Goal: Task Accomplishment & Management: Complete application form

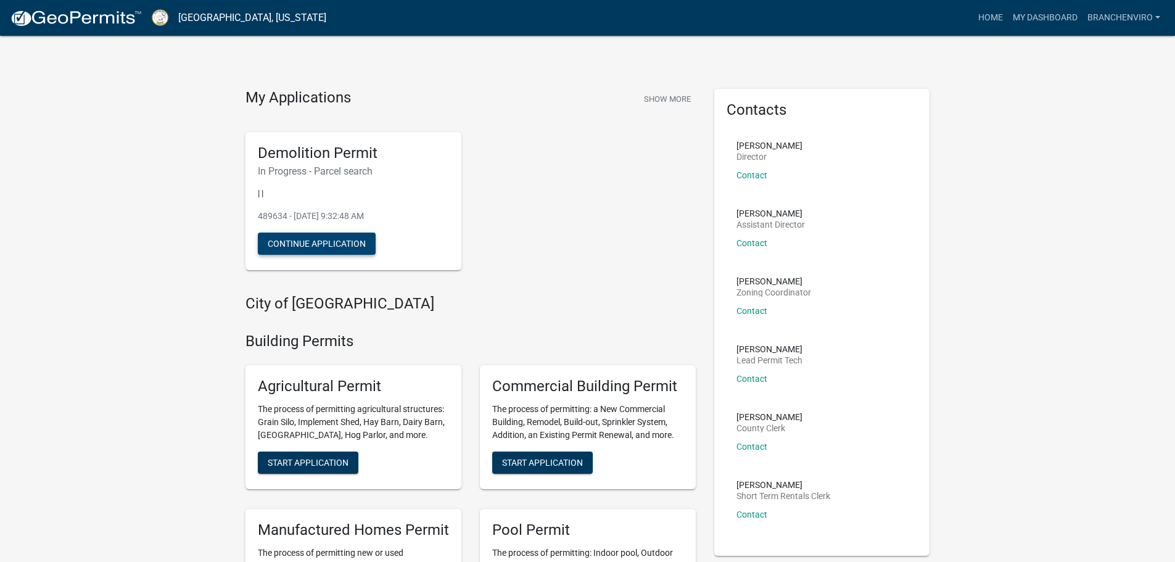
click at [317, 251] on button "Continue Application" at bounding box center [317, 244] width 118 height 22
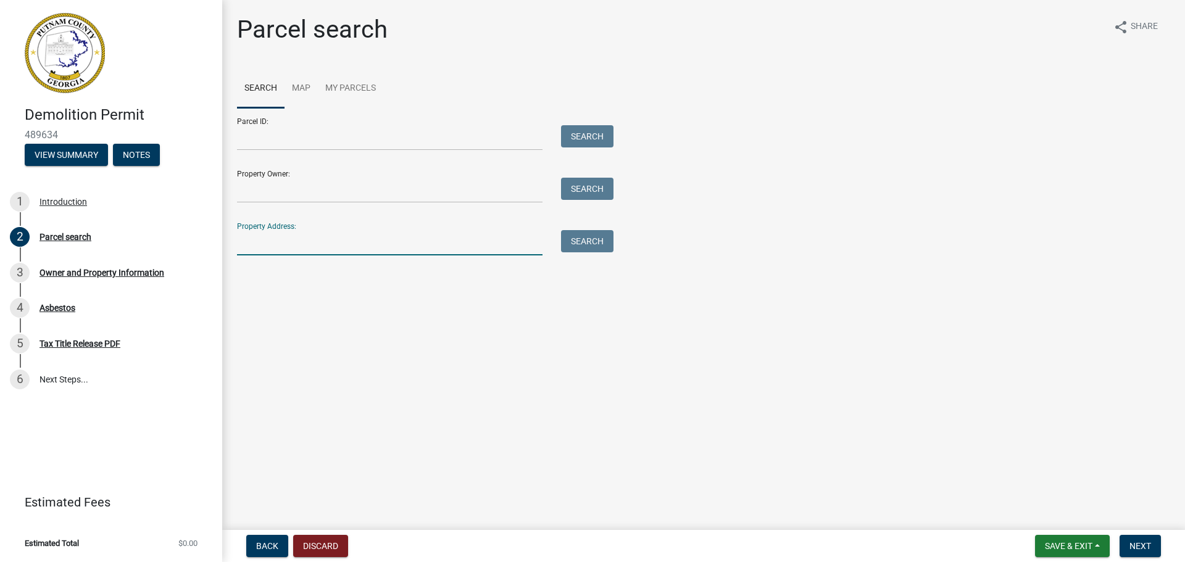
click at [323, 246] on input "Property Address:" at bounding box center [389, 242] width 305 height 25
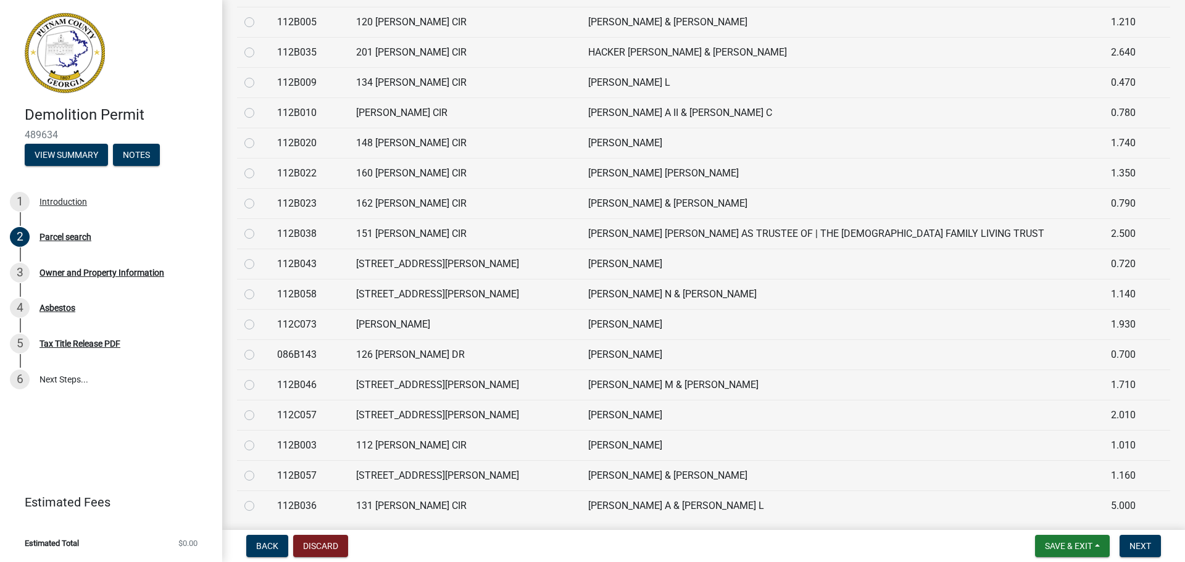
scroll to position [3855, 0]
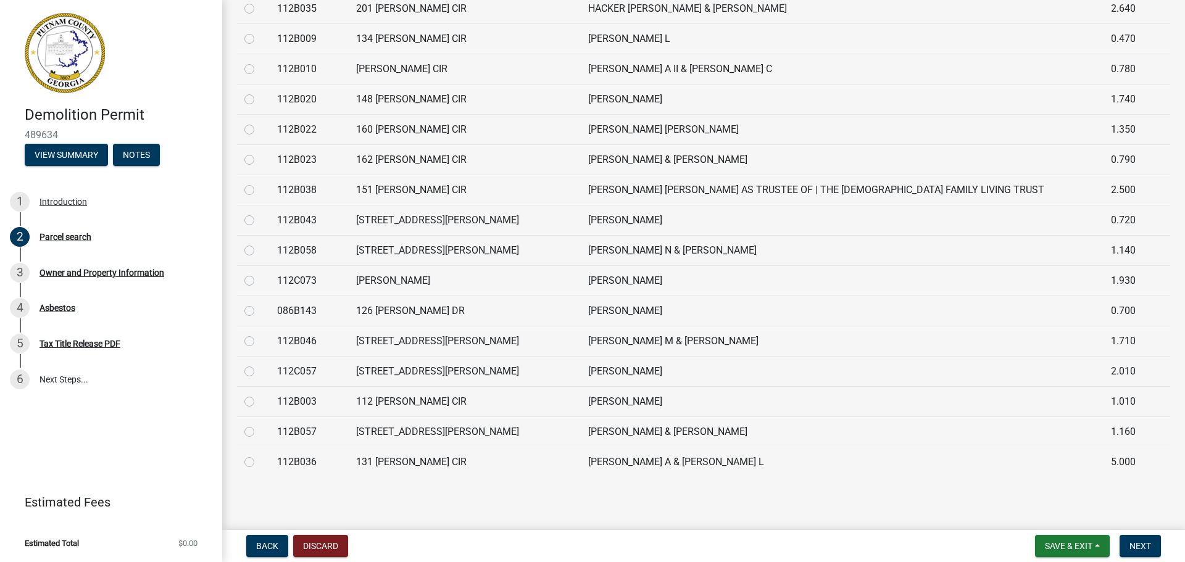
type input "[PERSON_NAME]"
click at [259, 273] on label at bounding box center [259, 273] width 0 height 0
click at [259, 280] on input "radio" at bounding box center [263, 277] width 8 height 8
radio input "true"
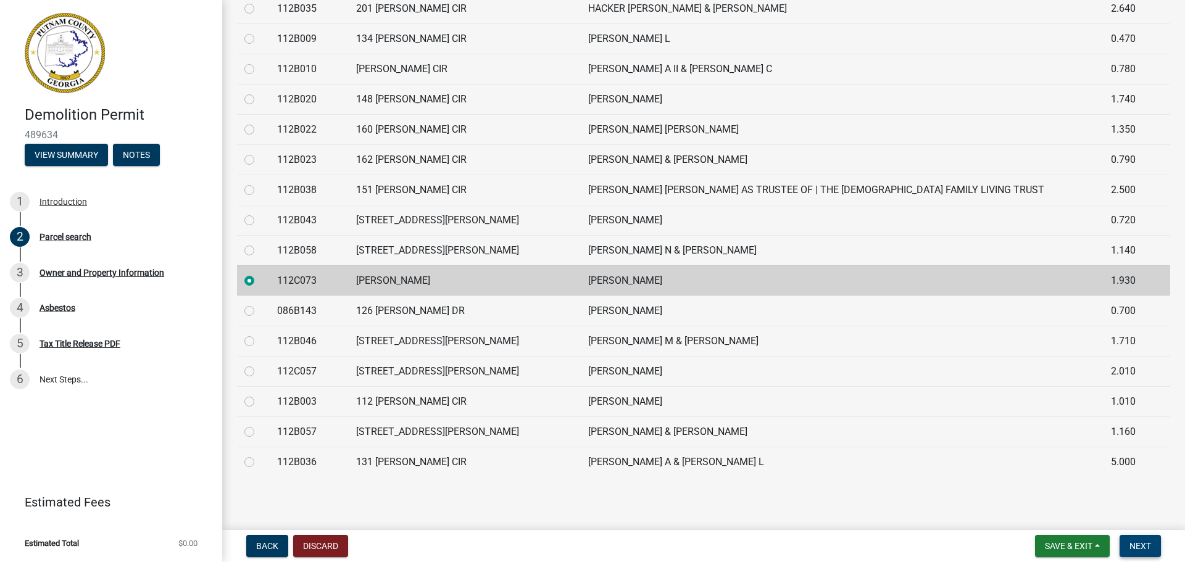
click at [1135, 542] on span "Next" at bounding box center [1140, 546] width 22 height 10
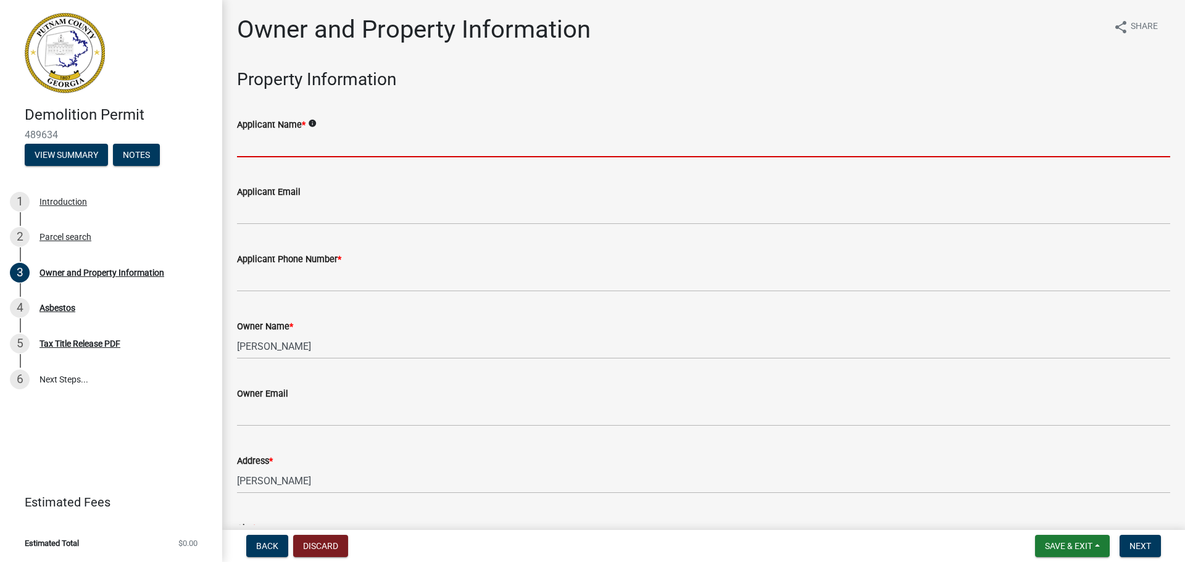
click at [322, 147] on input "Applicant Name *" at bounding box center [703, 144] width 933 height 25
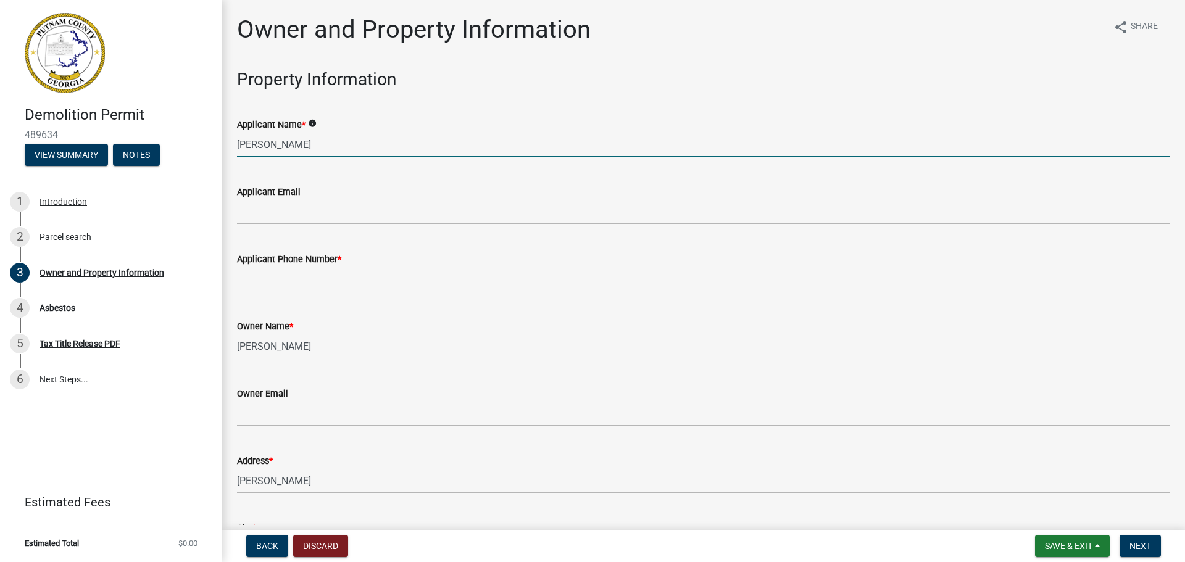
type input "[PERSON_NAME]"
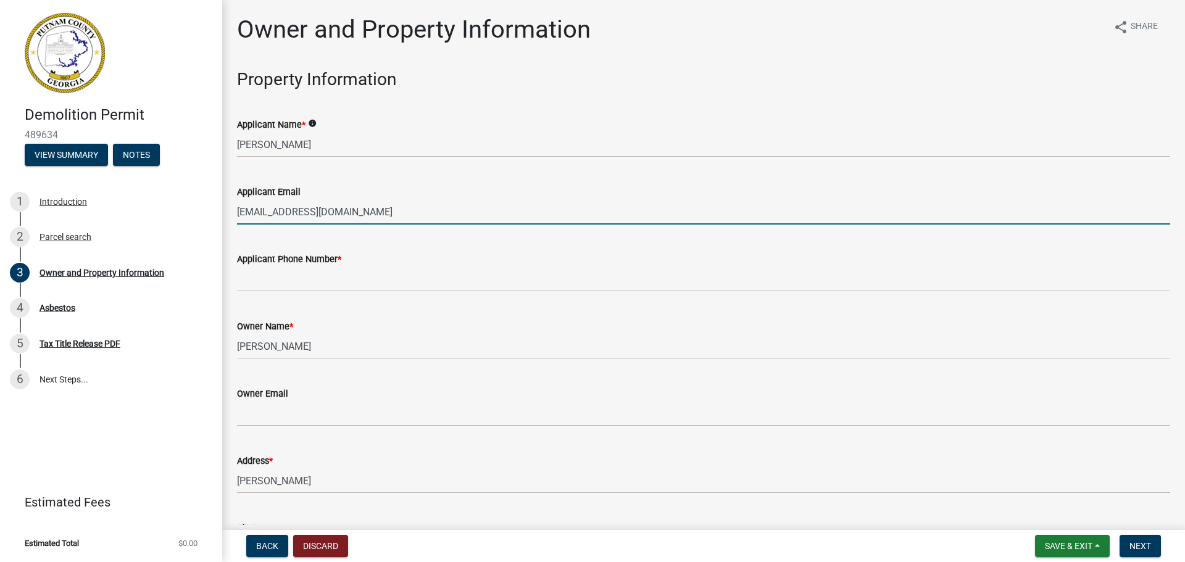
type input "[EMAIL_ADDRESS][DOMAIN_NAME]"
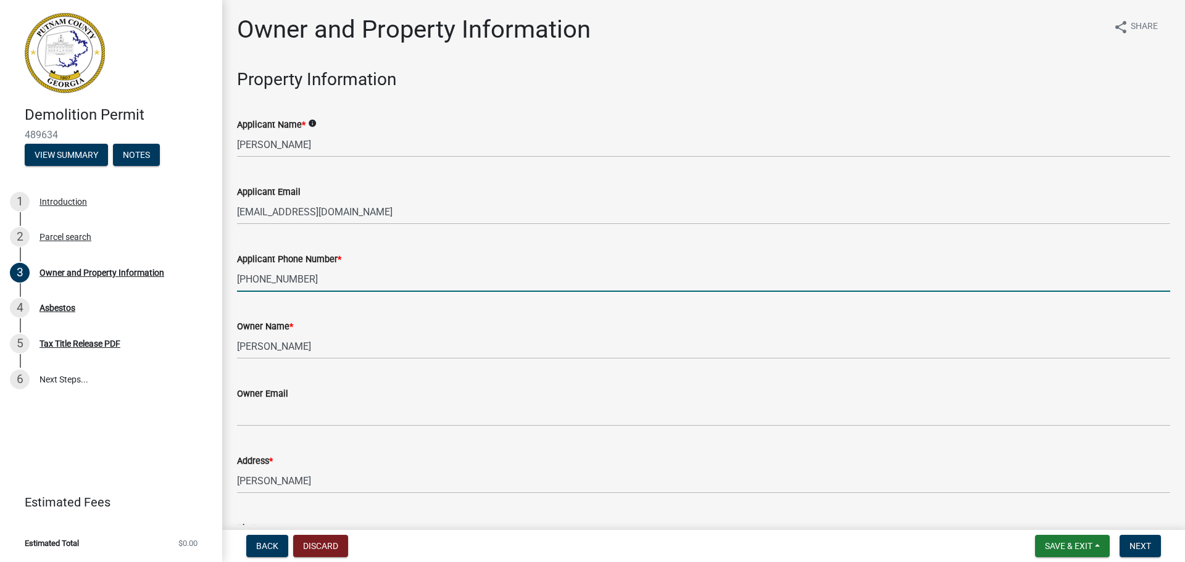
type input "[PHONE_NUMBER]"
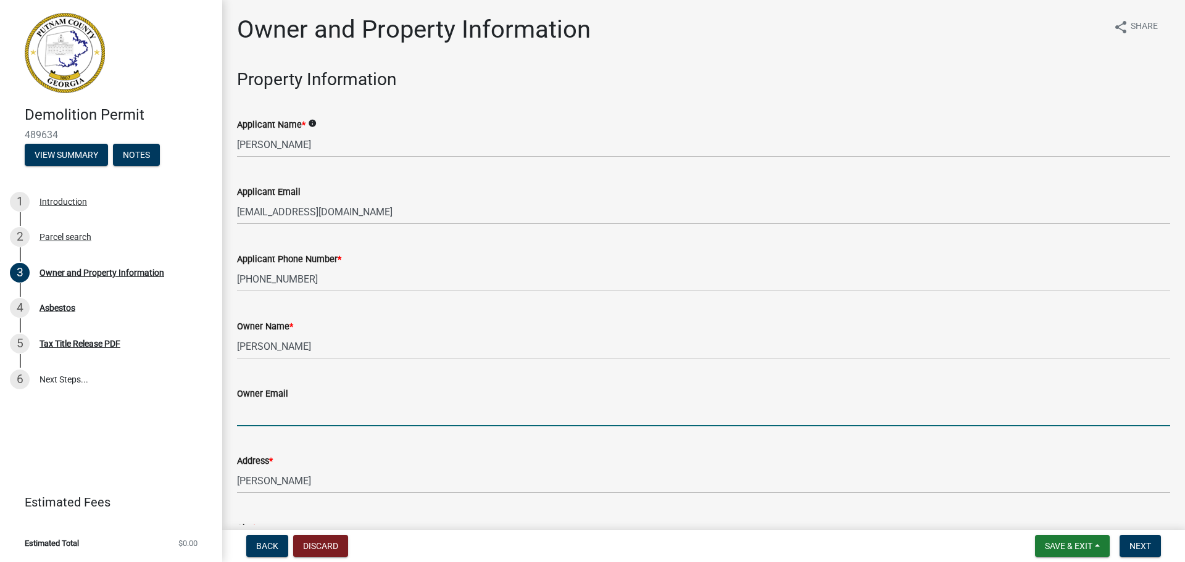
click at [286, 415] on input "Owner Email" at bounding box center [703, 413] width 933 height 25
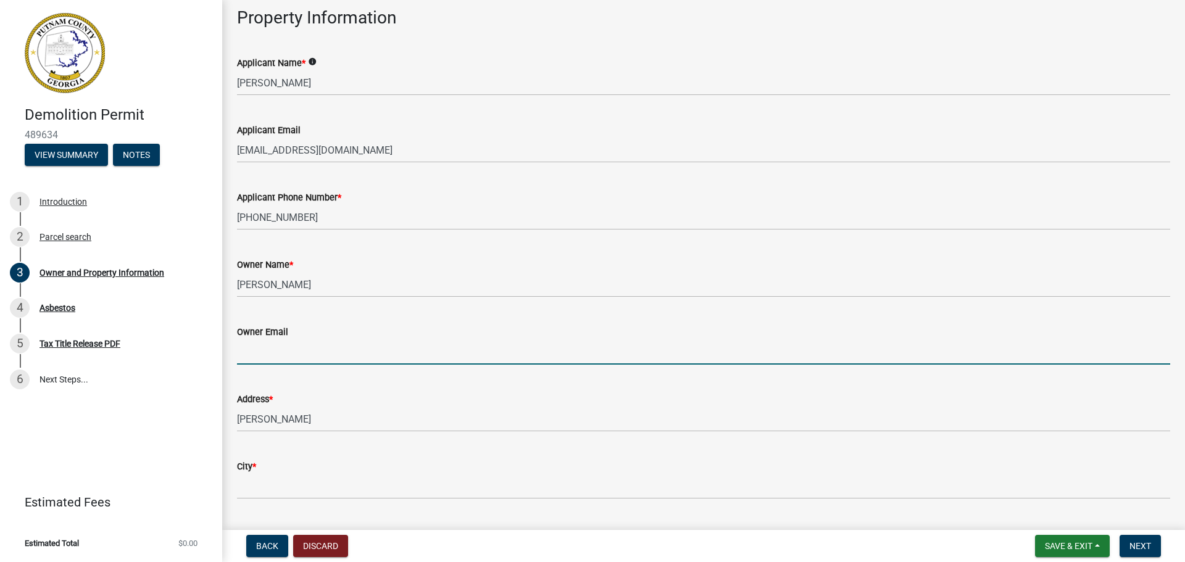
paste input "[EMAIL_ADDRESS][DOMAIN_NAME]"
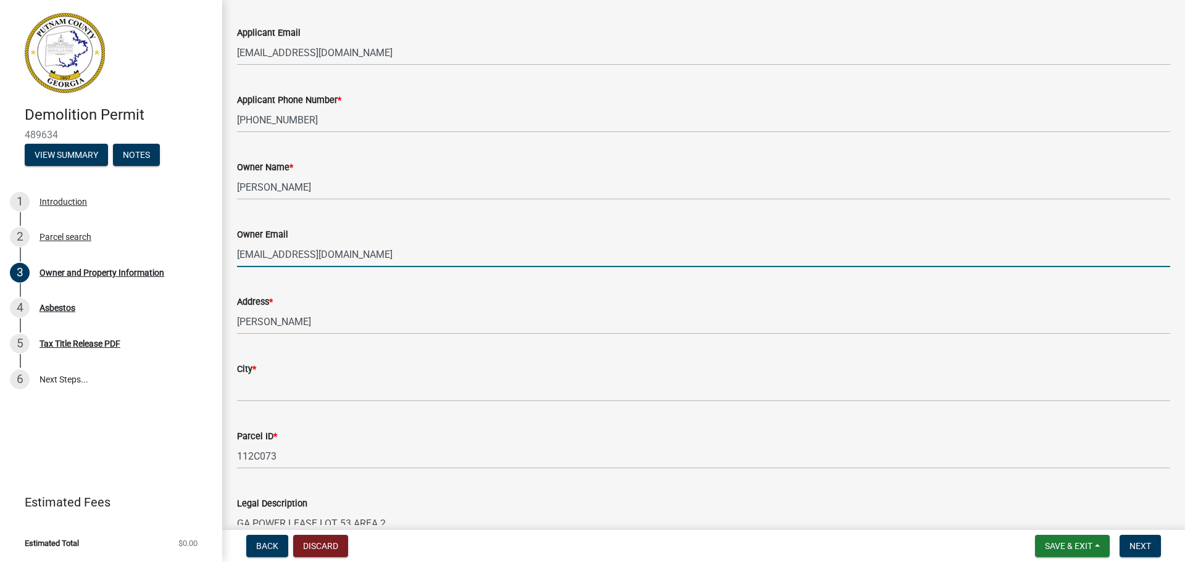
scroll to position [247, 0]
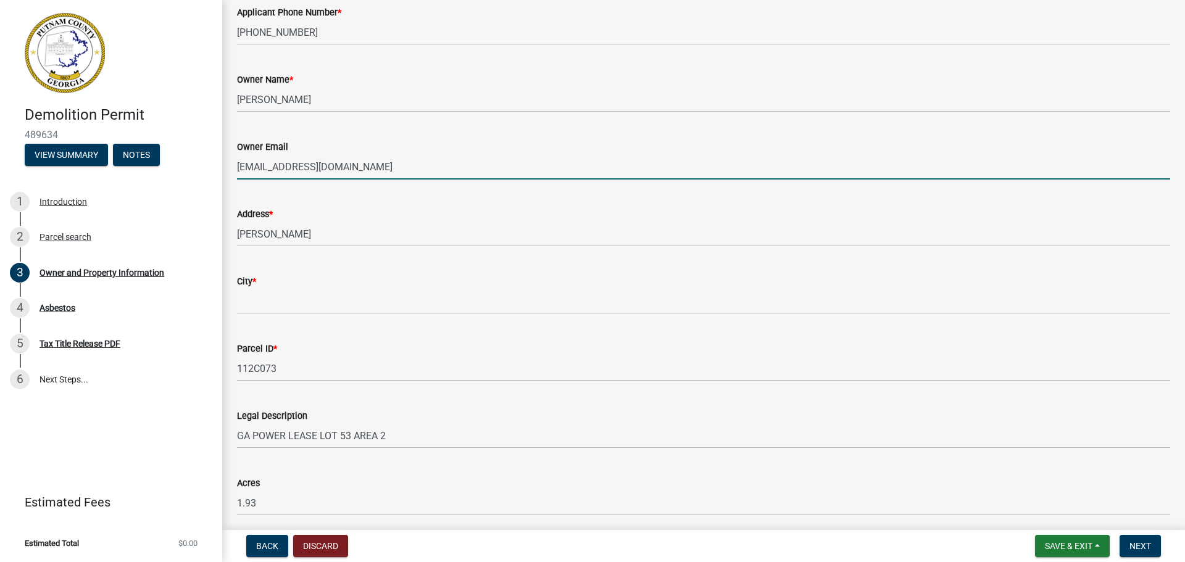
type input "[EMAIL_ADDRESS][DOMAIN_NAME]"
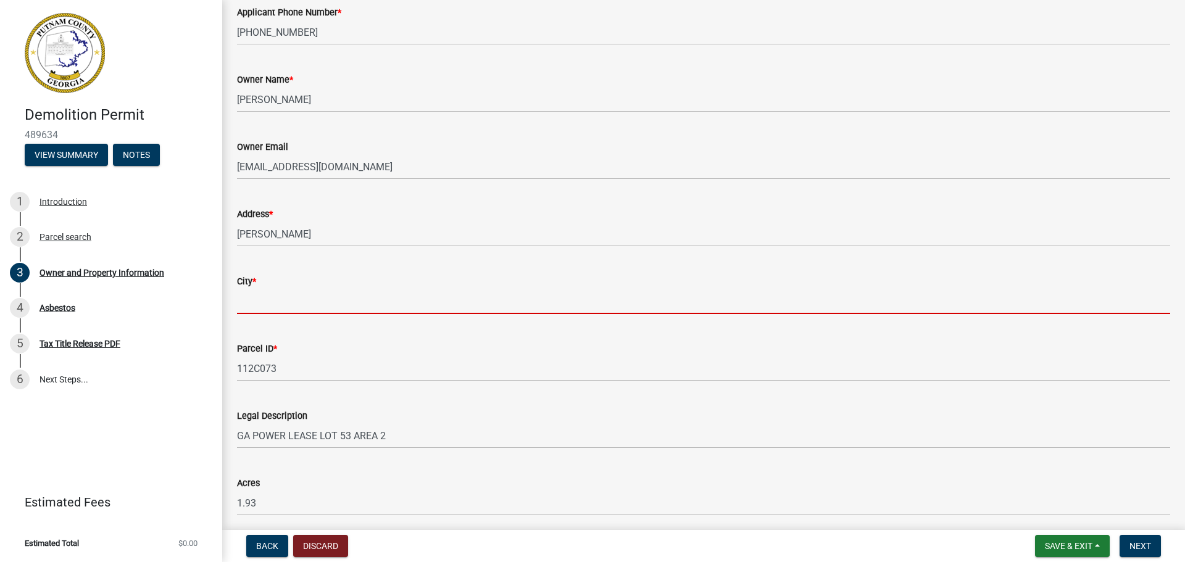
click at [271, 299] on input "City *" at bounding box center [703, 301] width 933 height 25
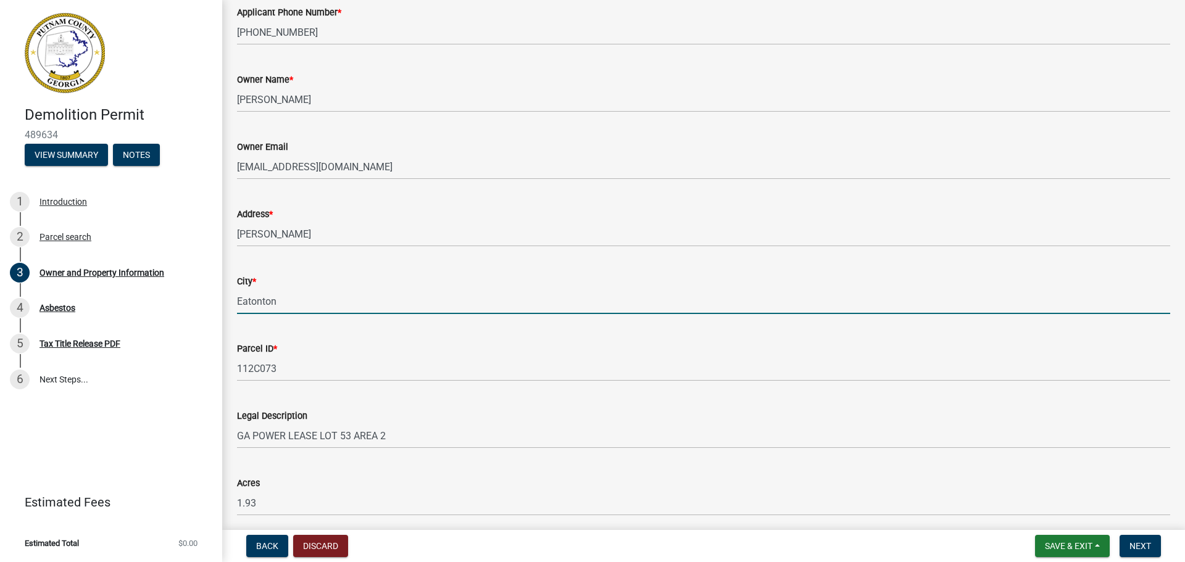
type input "Eatonton"
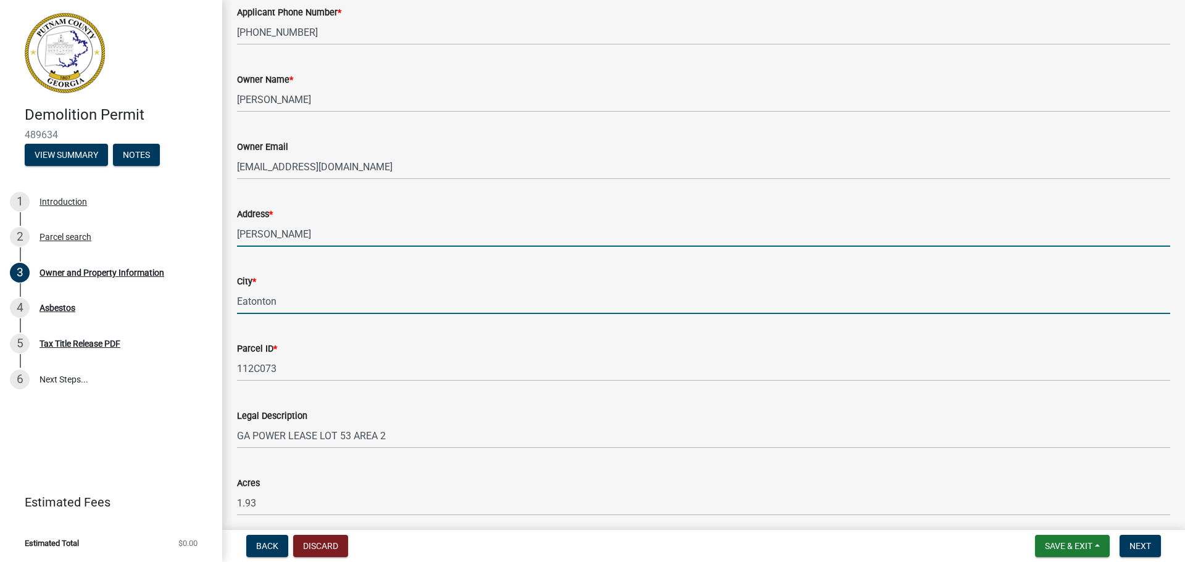
click at [238, 235] on input "[PERSON_NAME]" at bounding box center [703, 234] width 933 height 25
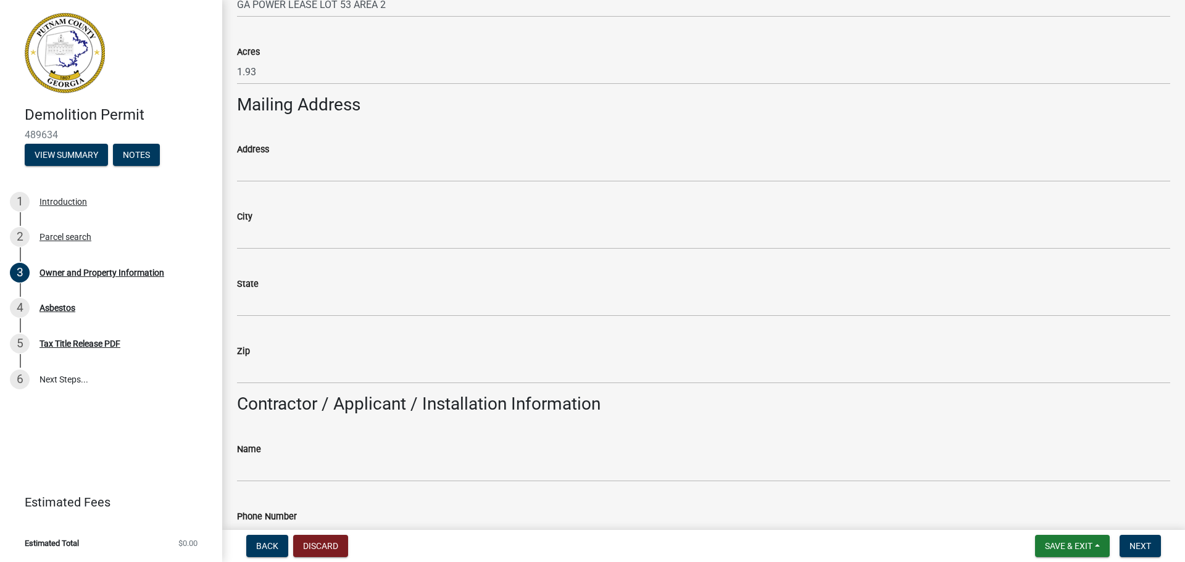
scroll to position [679, 0]
type input "[STREET_ADDRESS][PERSON_NAME]"
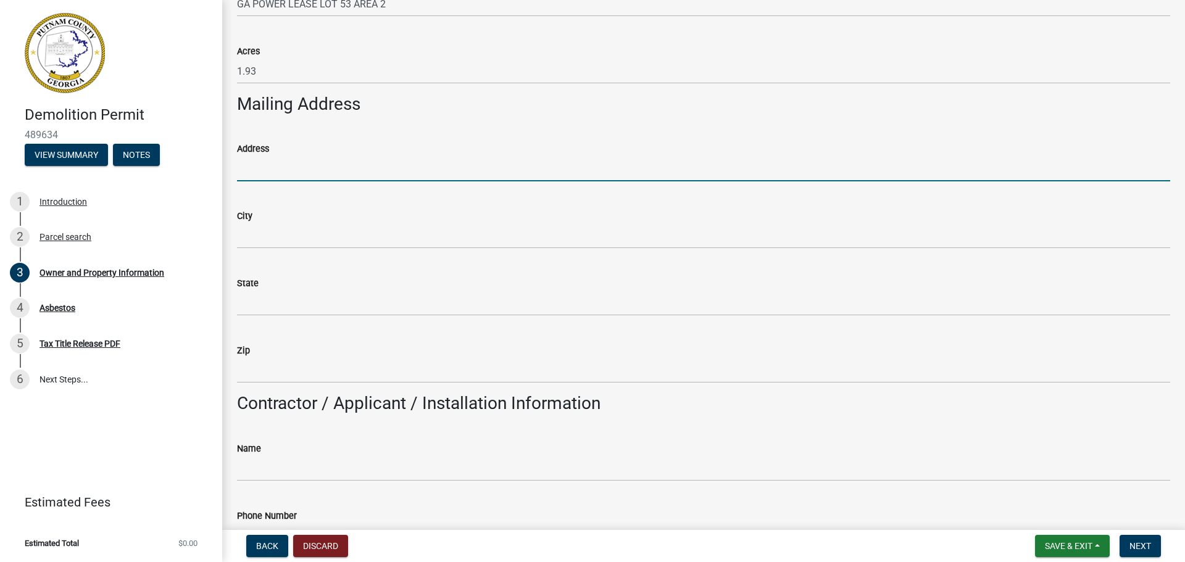
click at [299, 176] on input "Address" at bounding box center [703, 168] width 933 height 25
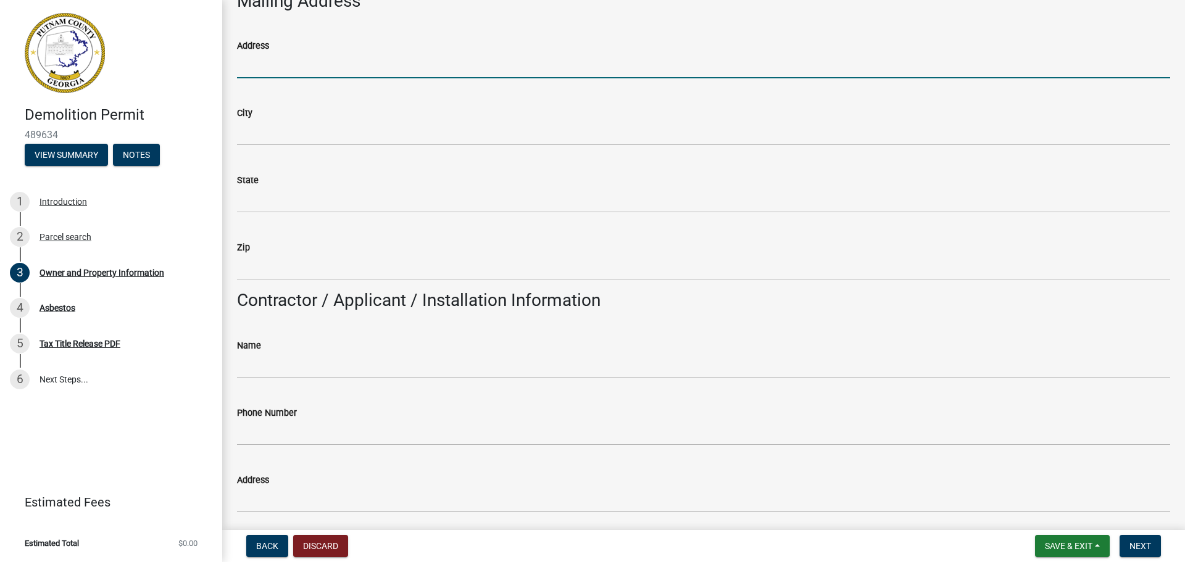
scroll to position [864, 0]
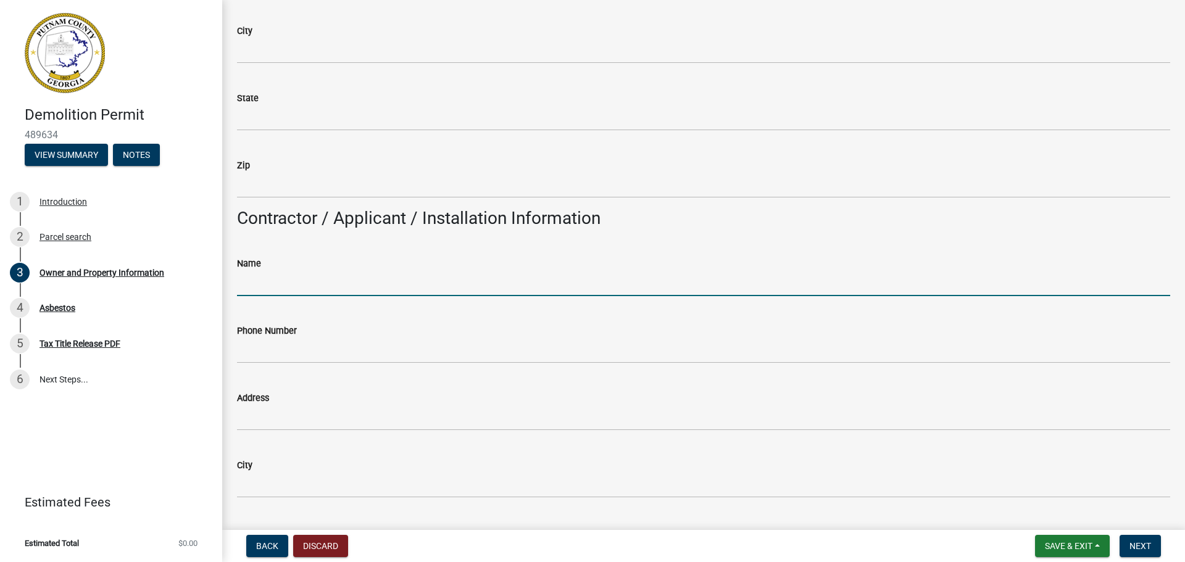
click at [497, 276] on input "Name" at bounding box center [703, 283] width 933 height 25
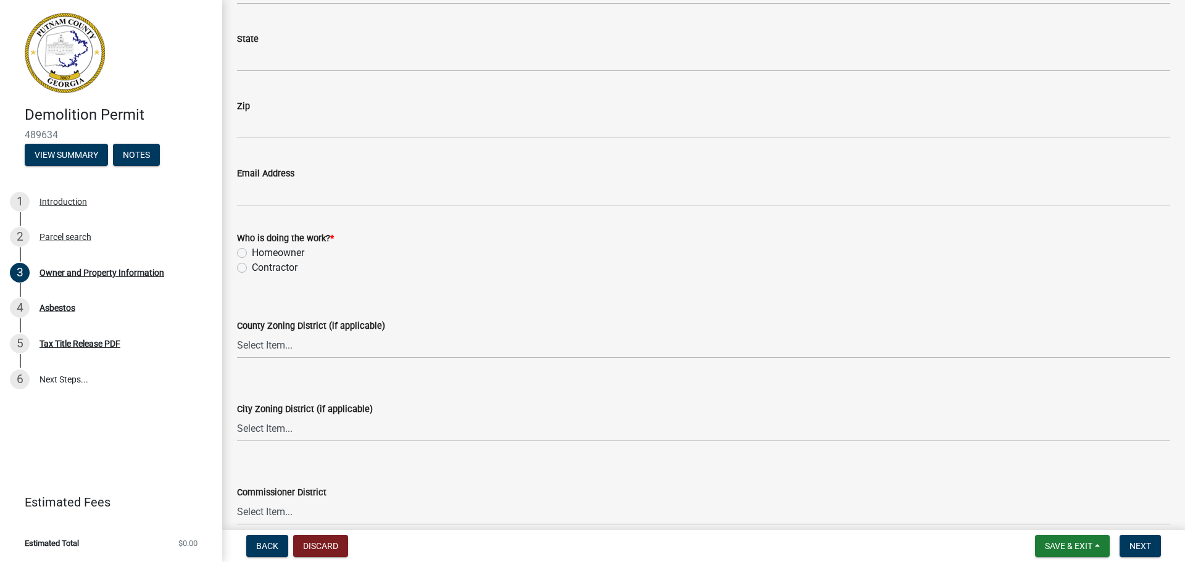
scroll to position [1419, 0]
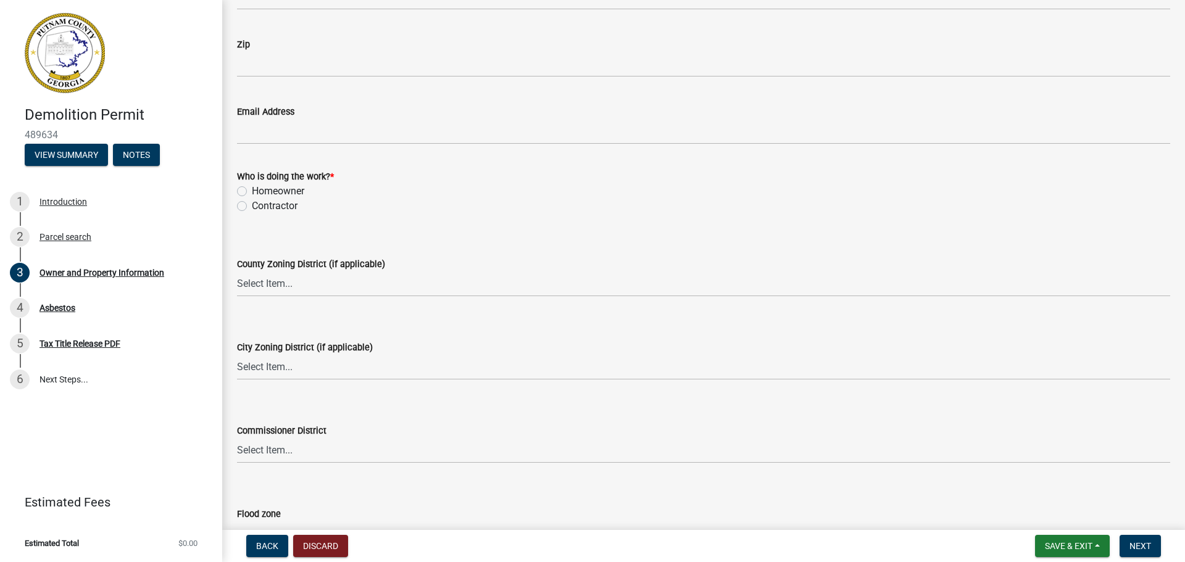
click at [252, 205] on label "Contractor" at bounding box center [275, 206] width 46 height 15
click at [252, 205] on input "Contractor" at bounding box center [256, 203] width 8 height 8
radio input "true"
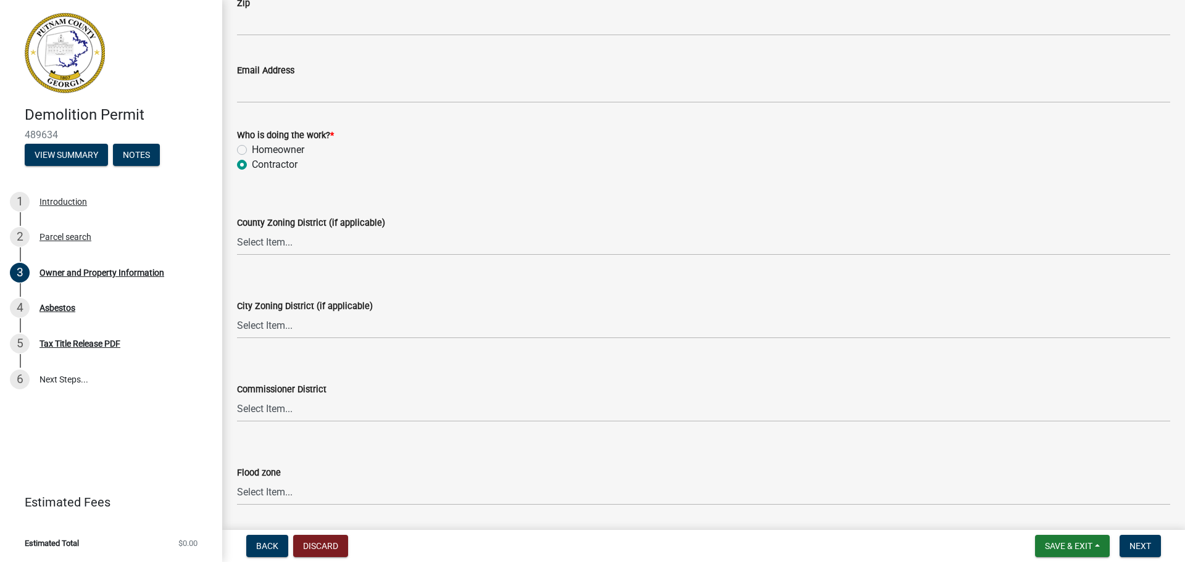
scroll to position [1500, 0]
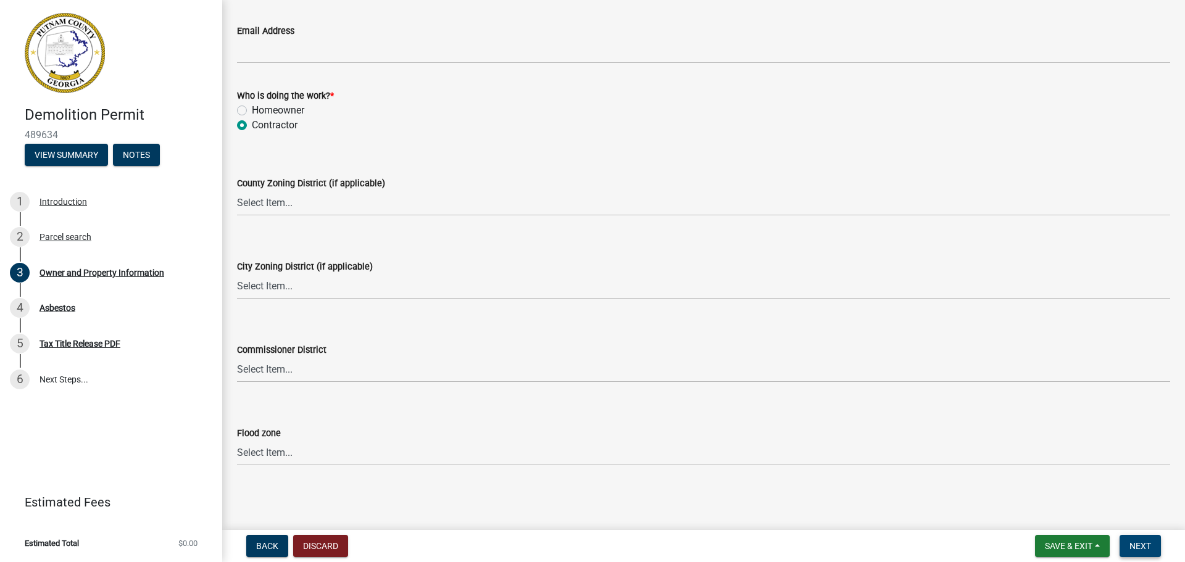
click at [1139, 541] on span "Next" at bounding box center [1140, 546] width 22 height 10
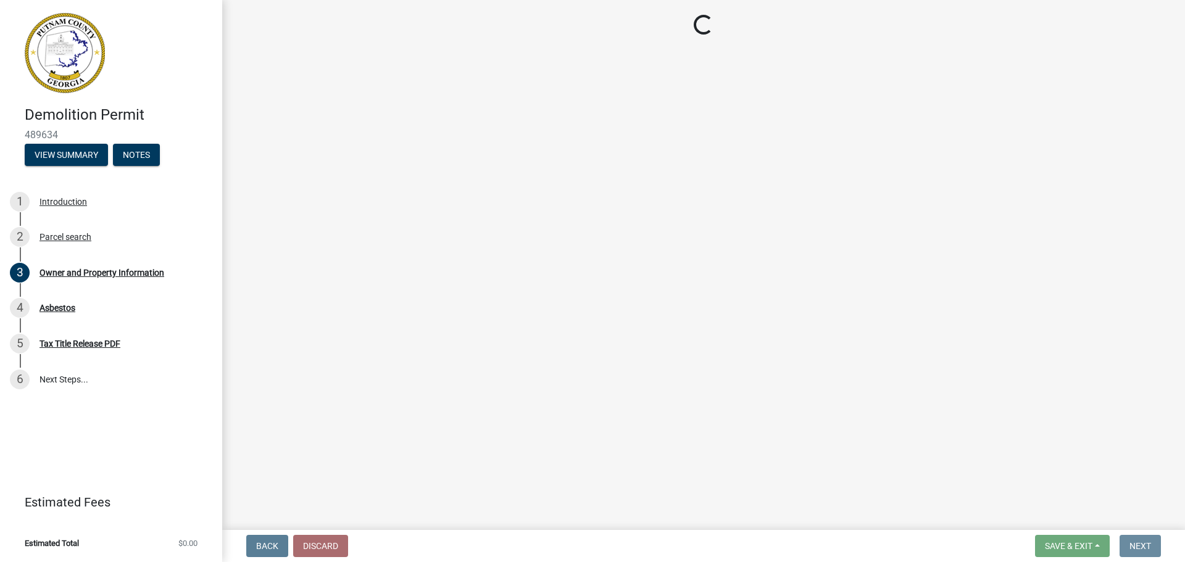
scroll to position [0, 0]
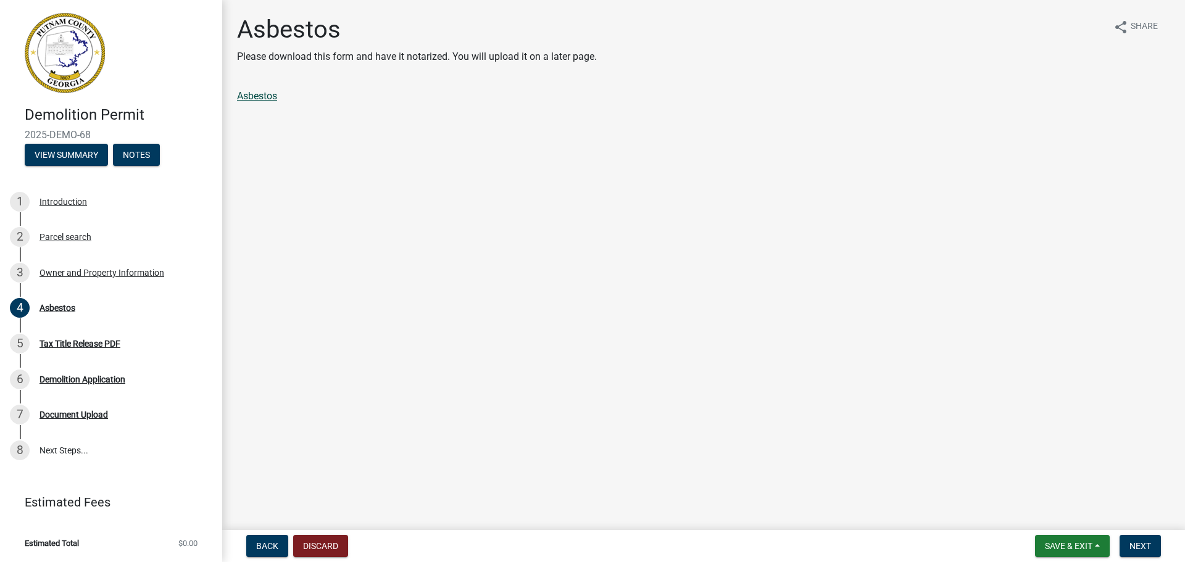
click at [258, 96] on link "Asbestos" at bounding box center [257, 96] width 40 height 12
click at [1140, 543] on span "Next" at bounding box center [1140, 546] width 22 height 10
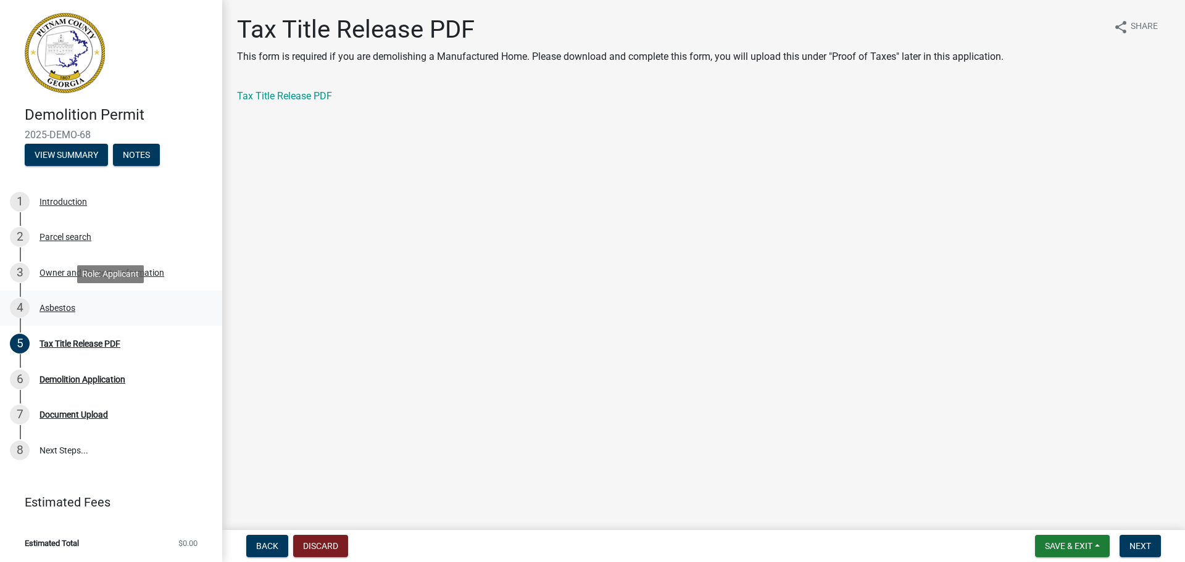
click at [70, 308] on div "Asbestos" at bounding box center [57, 308] width 36 height 9
